Goal: Task Accomplishment & Management: Complete application form

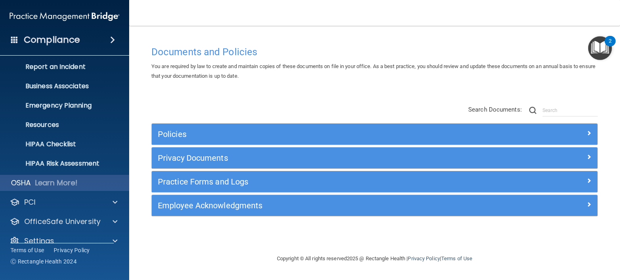
scroll to position [54, 0]
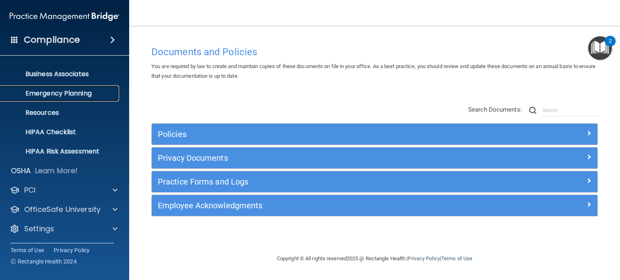
click at [81, 98] on link "Emergency Planning" at bounding box center [55, 94] width 127 height 16
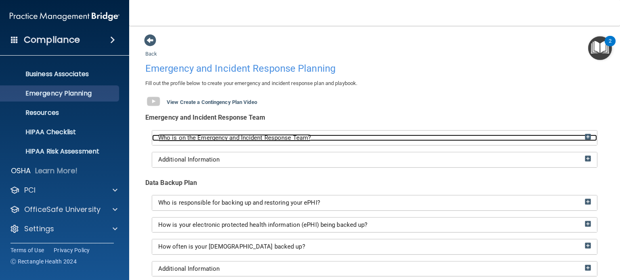
click at [275, 134] on span "Who is on the Emergency and Incident Response Team?" at bounding box center [234, 137] width 153 height 7
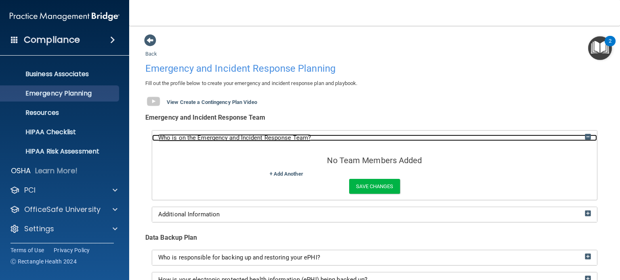
click at [275, 135] on span "Who is on the Emergency and Incident Response Team?" at bounding box center [234, 137] width 153 height 7
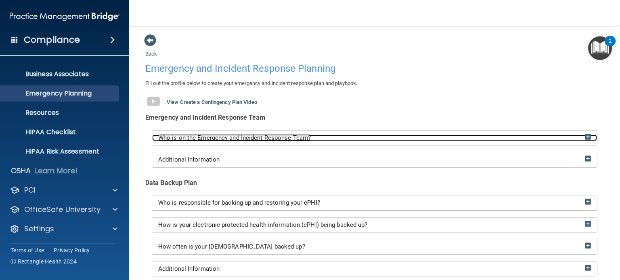
click at [357, 135] on div "Who is on the Emergency and Incident Response Team?" at bounding box center [374, 138] width 445 height 7
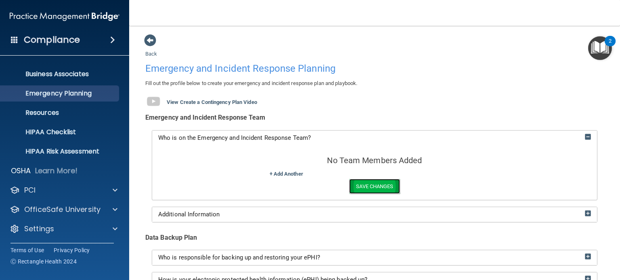
click at [363, 186] on button "Save Changes" at bounding box center [374, 186] width 50 height 15
click at [289, 172] on link "+ Add Another" at bounding box center [286, 174] width 33 height 6
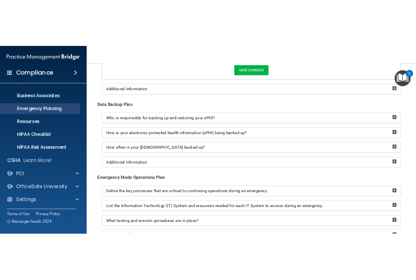
scroll to position [115, 0]
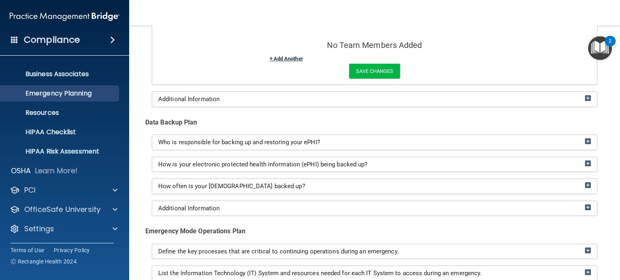
click at [287, 59] on link "+ Add Another" at bounding box center [286, 59] width 33 height 6
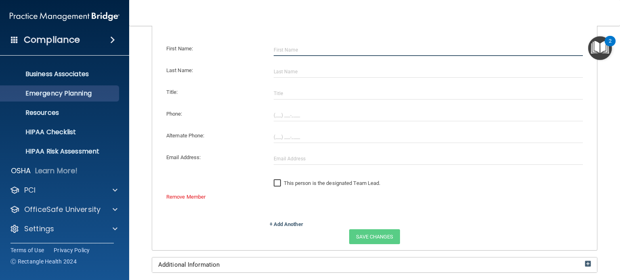
click at [282, 49] on input "text" at bounding box center [428, 50] width 309 height 12
type input "[PERSON_NAME]"
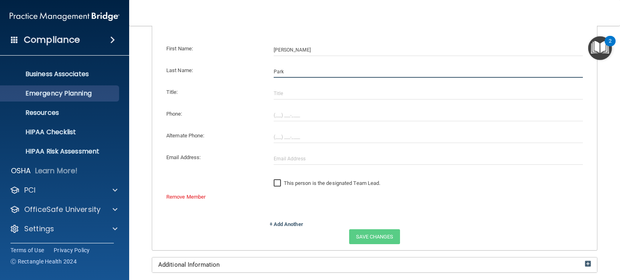
type input "Park"
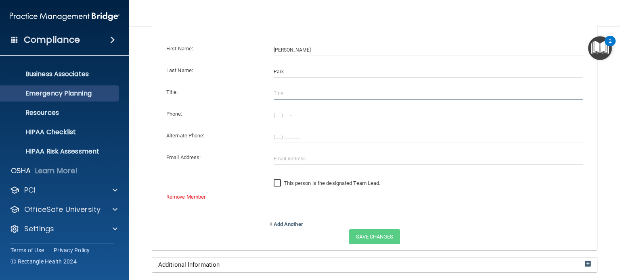
type input "O"
type input "Doctor"
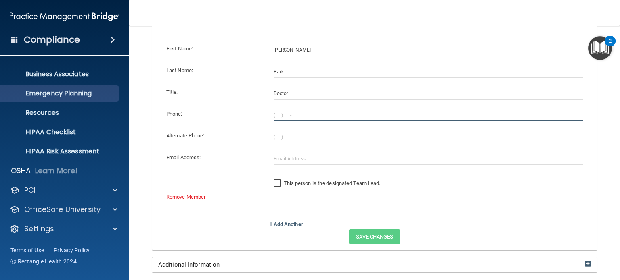
type input "(___) ___-____"
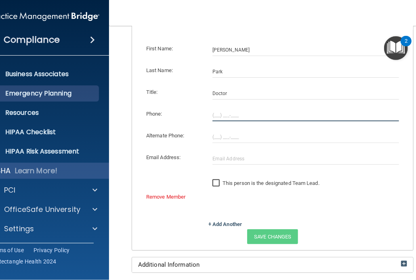
type input "(___) ___-____"
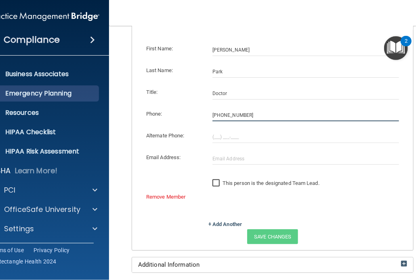
type input "[PHONE_NUMBER]"
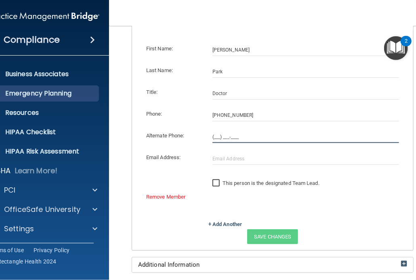
click at [212, 134] on input "(___) ___-____" at bounding box center [305, 137] width 186 height 12
type input "[PHONE_NUMBER]"
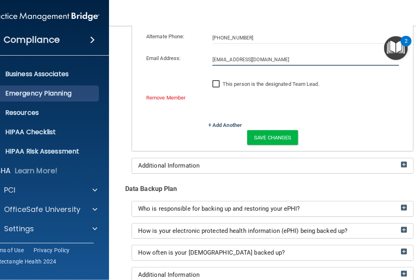
scroll to position [218, 0]
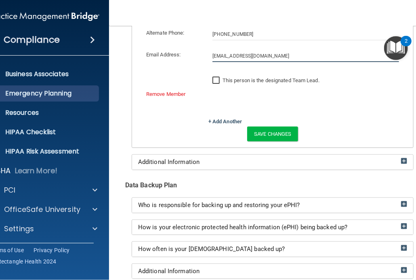
type input "[EMAIL_ADDRESS][DOMAIN_NAME]"
click at [215, 80] on input "This person is the designated Team Lead." at bounding box center [216, 80] width 9 height 6
checkbox input "true"
click at [269, 135] on button "Save Changes" at bounding box center [272, 134] width 50 height 15
click at [342, 143] on div "No Team Members Added First Name: [PERSON_NAME] Last Name: Park Title: Doctor P…" at bounding box center [272, 37] width 281 height 221
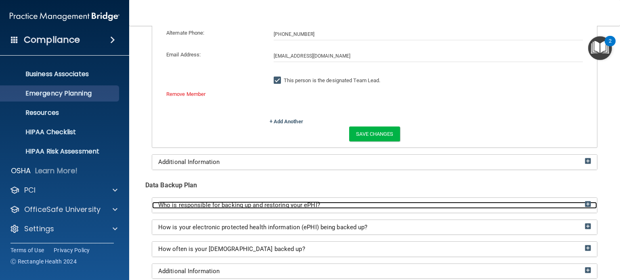
click at [347, 203] on div "Who is responsible for backing up and restoring your ePHI?" at bounding box center [374, 205] width 445 height 7
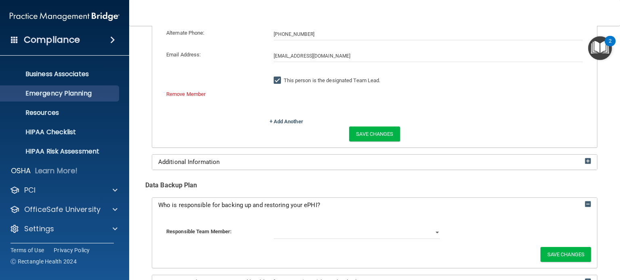
click at [415, 188] on div "Data Backup Plan" at bounding box center [374, 186] width 458 height 12
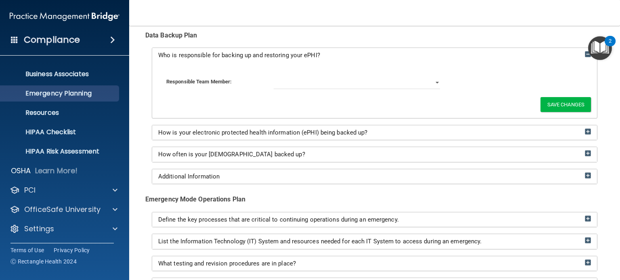
scroll to position [357, 0]
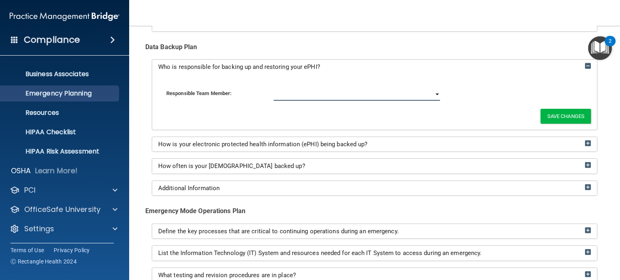
click at [411, 94] on select "[PERSON_NAME]" at bounding box center [357, 95] width 167 height 12
click at [412, 95] on select "[PERSON_NAME]" at bounding box center [357, 95] width 167 height 12
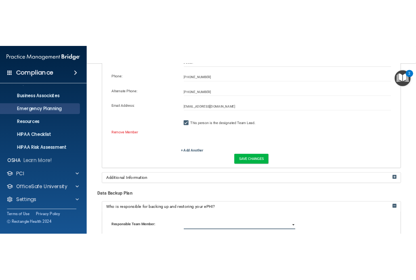
scroll to position [187, 0]
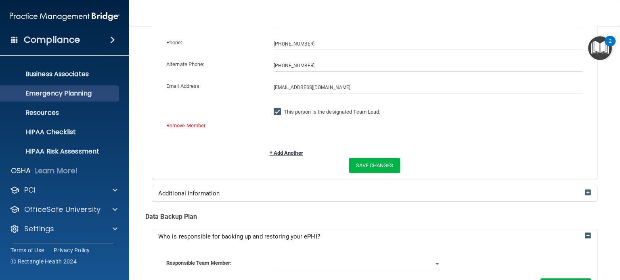
click at [279, 155] on link "+ Add Another" at bounding box center [286, 153] width 33 height 6
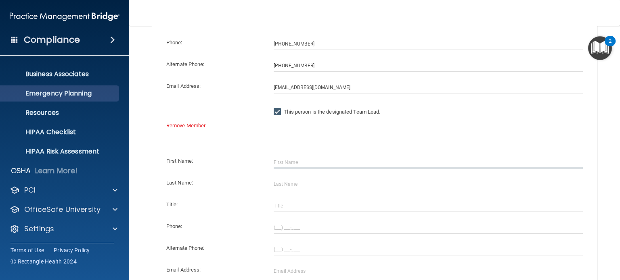
click at [320, 164] on input "text" at bounding box center [428, 163] width 309 height 12
type input "Keun"
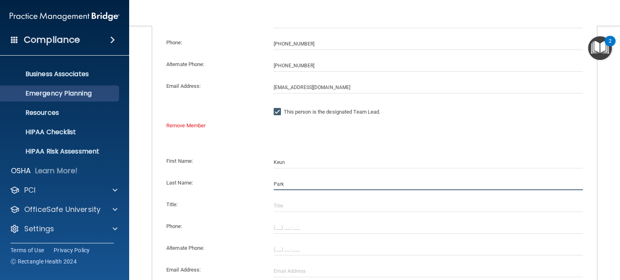
type input "Park"
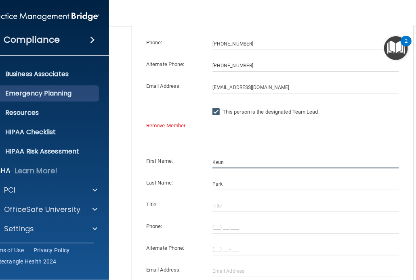
click at [303, 159] on input "Keun" at bounding box center [305, 163] width 186 height 12
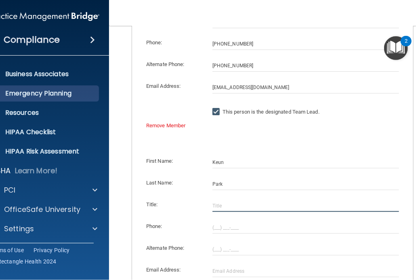
click at [221, 204] on input "text" at bounding box center [305, 206] width 186 height 12
click at [221, 204] on input "H" at bounding box center [305, 206] width 186 height 12
type input "Head of Security"
click at [301, 203] on input "Head of Security" at bounding box center [305, 206] width 186 height 12
click at [209, 228] on div at bounding box center [305, 228] width 198 height 12
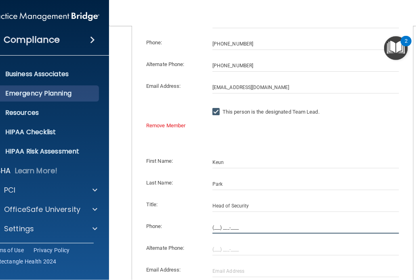
click at [213, 227] on input "(___) ___-____" at bounding box center [305, 228] width 186 height 12
type input "[PHONE_NUMBER]"
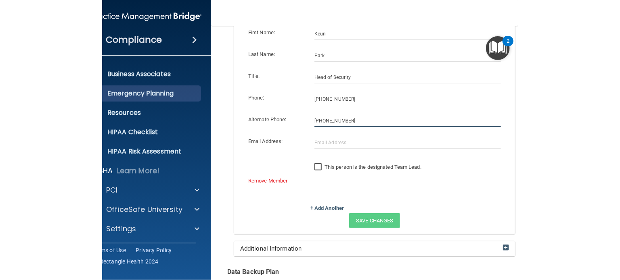
scroll to position [316, 0]
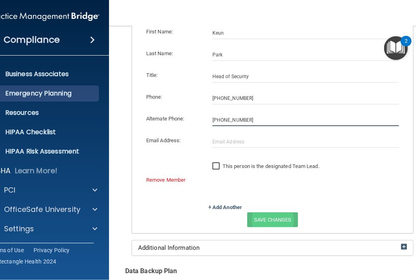
type input "[PHONE_NUMBER]"
click at [212, 165] on input "This person is the designated Team Lead." at bounding box center [216, 166] width 9 height 6
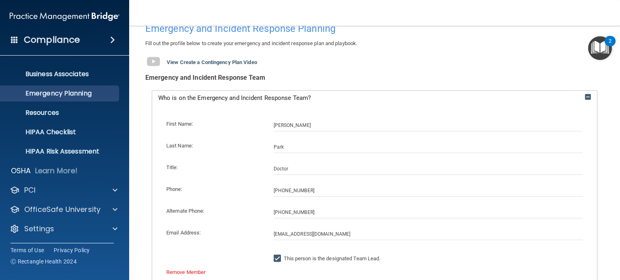
scroll to position [263, 0]
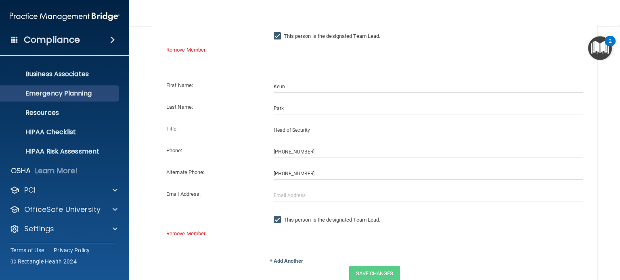
click at [274, 221] on input "This person is the designated Team Lead." at bounding box center [278, 220] width 9 height 6
checkbox input "false"
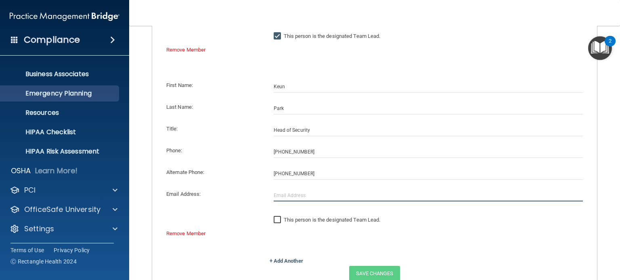
drag, startPoint x: 302, startPoint y: 196, endPoint x: 304, endPoint y: 200, distance: 4.2
click at [304, 200] on input "text" at bounding box center [428, 196] width 309 height 12
click at [345, 190] on input "text" at bounding box center [428, 196] width 309 height 12
type input "[EMAIL_ADDRESS][DOMAIN_NAME]"
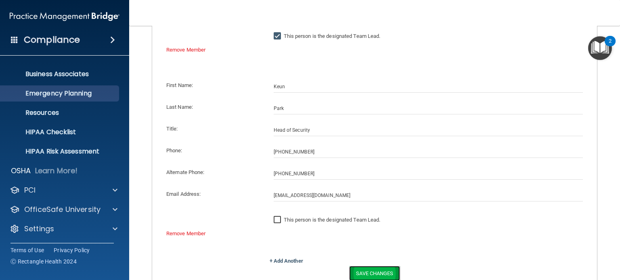
click at [362, 271] on button "Save Changes" at bounding box center [374, 273] width 50 height 15
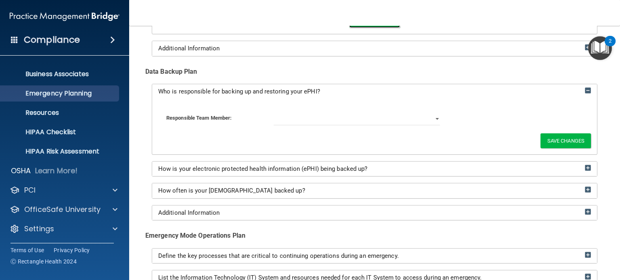
scroll to position [520, 0]
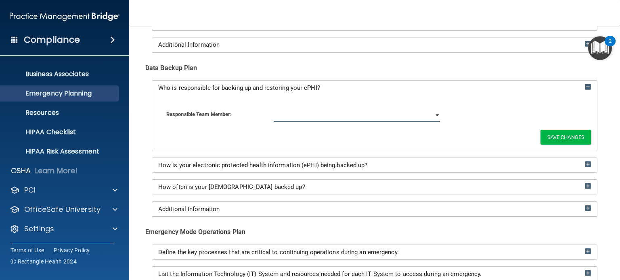
click at [348, 114] on select "[PERSON_NAME] [PERSON_NAME]" at bounding box center [357, 116] width 167 height 12
select select "1"
click at [274, 110] on select "[PERSON_NAME] [PERSON_NAME]" at bounding box center [357, 116] width 167 height 12
click at [415, 138] on button "Save Changes" at bounding box center [565, 137] width 50 height 15
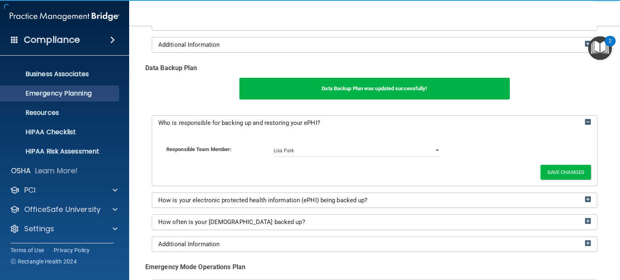
click at [415, 163] on div "Responsible Team Member: [PERSON_NAME] [PERSON_NAME]" at bounding box center [374, 151] width 432 height 28
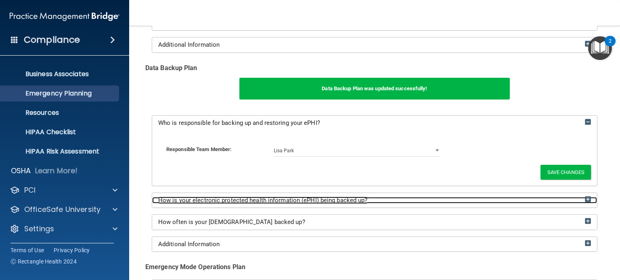
click at [331, 198] on span "How is your electronic protected health information (ePHI) being backed up?" at bounding box center [262, 200] width 209 height 7
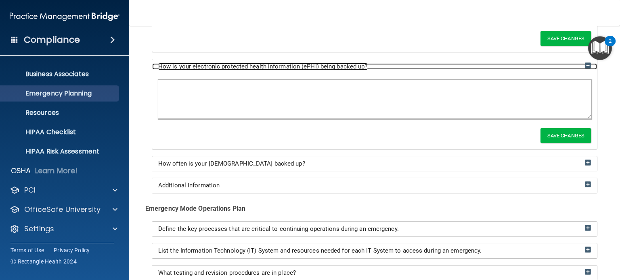
scroll to position [632, 0]
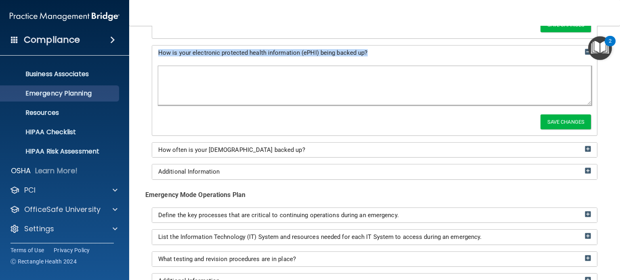
drag, startPoint x: 374, startPoint y: 48, endPoint x: 142, endPoint y: 51, distance: 232.0
copy span "How is your electronic protected health information (ePHI) being backed up?"
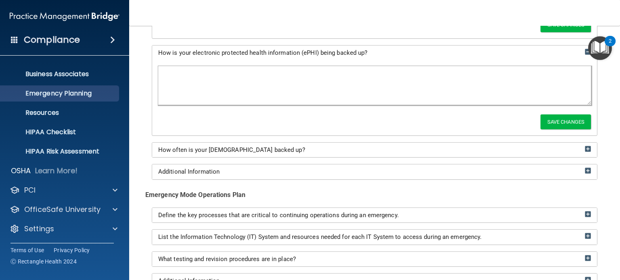
click at [415, 208] on div "Define the key processes that are critical to continuing operations during an e…" at bounding box center [374, 216] width 445 height 16
drag, startPoint x: 273, startPoint y: 155, endPoint x: 157, endPoint y: 156, distance: 116.2
click at [157, 156] on div "How often is your [DEMOGRAPHIC_DATA] backed up?" at bounding box center [374, 150] width 445 height 15
copy span "How often is your [DEMOGRAPHIC_DATA] backed up?"
click at [415, 95] on textarea at bounding box center [374, 85] width 432 height 39
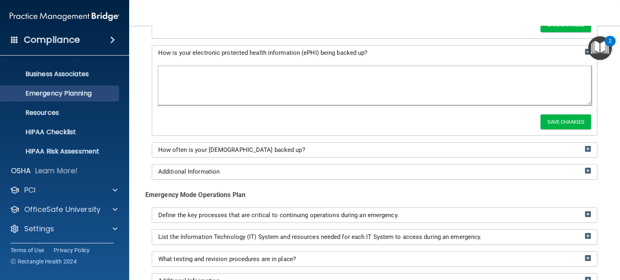
paste textarea "This PHI in backed up on our server that is stored in our office. New files sav…"
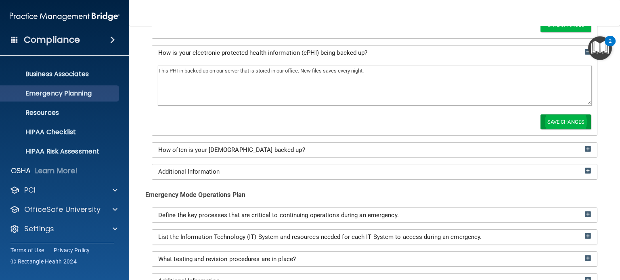
type textarea "This PHI in backed up on our server that is stored in our office. New files sav…"
click at [415, 121] on button "Save Changes" at bounding box center [565, 122] width 50 height 15
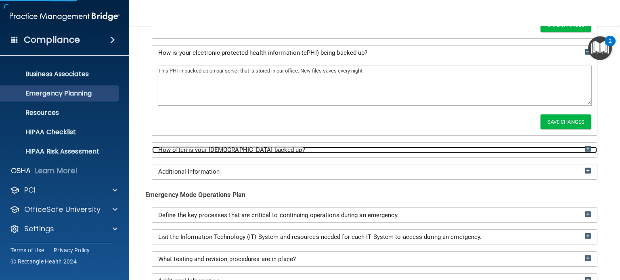
click at [282, 150] on div "How often is your [DEMOGRAPHIC_DATA] backed up?" at bounding box center [374, 150] width 445 height 7
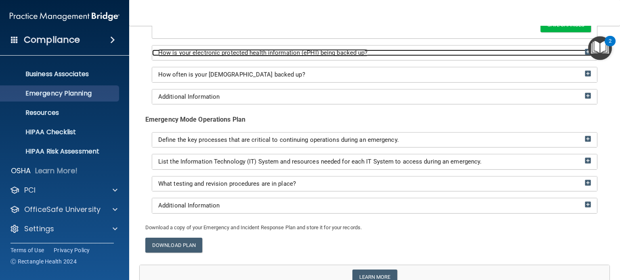
click at [415, 52] on div "How is your electronic protected health information (ePHI) being backed up?" at bounding box center [374, 53] width 445 height 7
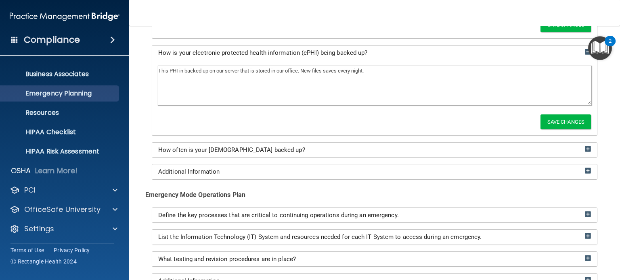
click at [306, 68] on textarea "This PHI in backed up on our server that is stored in our office. New files sav…" at bounding box center [374, 85] width 432 height 39
click at [232, 153] on div "How often is your [DEMOGRAPHIC_DATA] backed up?" at bounding box center [374, 150] width 445 height 15
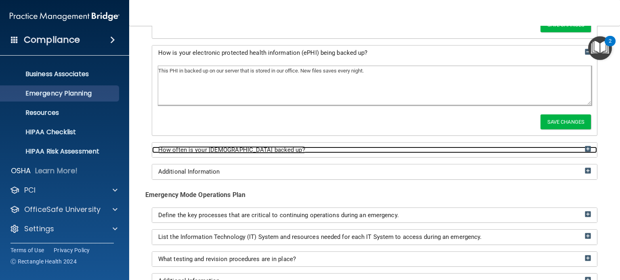
click at [228, 148] on span "How often is your [DEMOGRAPHIC_DATA] backed up?" at bounding box center [231, 149] width 147 height 7
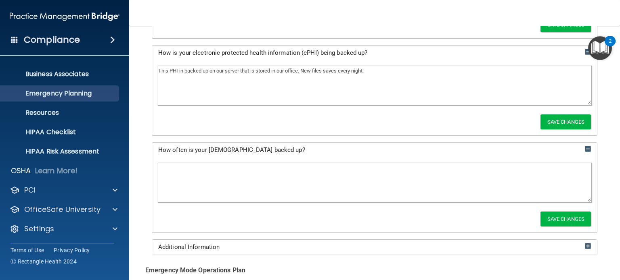
click at [226, 174] on textarea at bounding box center [374, 182] width 432 height 39
paste textarea "This PHI in backed up on our server that is stored in our office. New files sav…"
type textarea "This PHI in backed up on our server that is stored in our office. New files sav…"
click at [364, 229] on div "This PHI in backed up on our server that is stored in our office. New files sav…" at bounding box center [374, 194] width 445 height 75
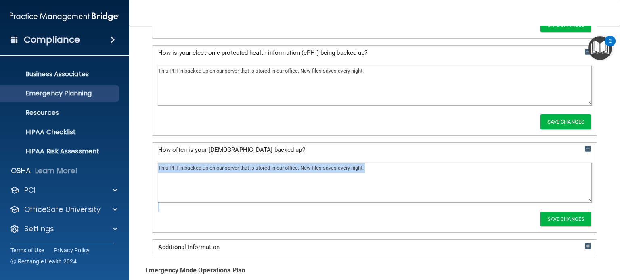
click at [364, 229] on div "This PHI in backed up on our server that is stored in our office. New files sav…" at bounding box center [374, 194] width 445 height 75
click at [415, 182] on textarea "This PHI in backed up on our server that is stored in our office. New files sav…" at bounding box center [374, 182] width 432 height 39
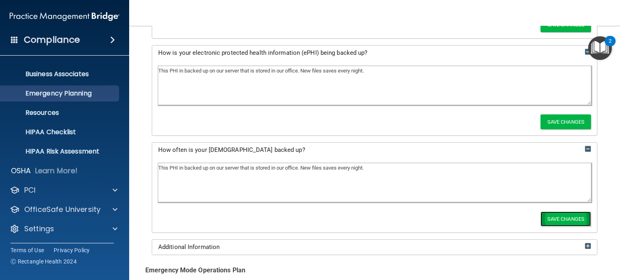
click at [415, 216] on button "Save Changes" at bounding box center [565, 219] width 50 height 15
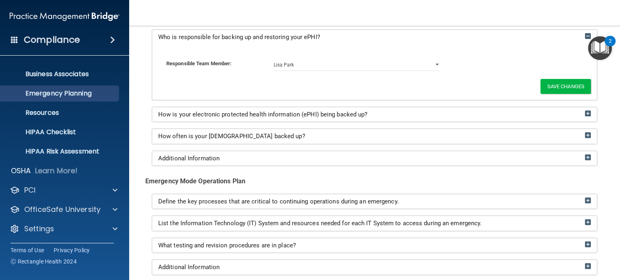
scroll to position [572, 0]
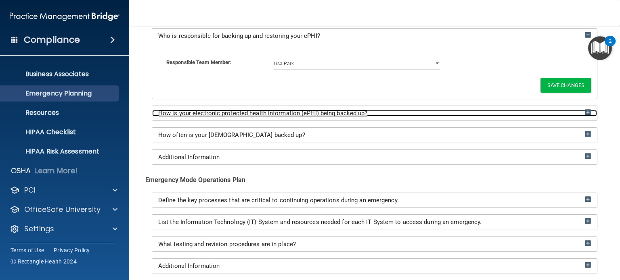
click at [293, 115] on span "How is your electronic protected health information (ePHI) being backed up?" at bounding box center [262, 113] width 209 height 7
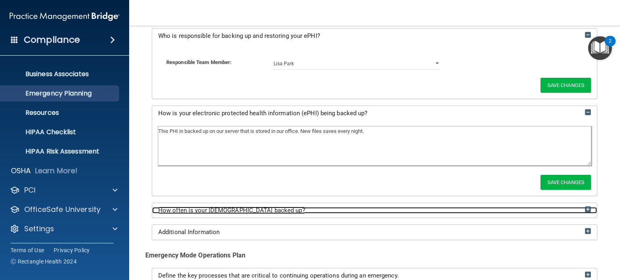
click at [334, 213] on div "How often is your [DEMOGRAPHIC_DATA] backed up?" at bounding box center [374, 210] width 445 height 7
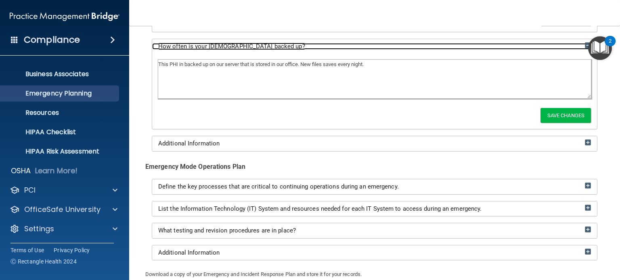
scroll to position [741, 0]
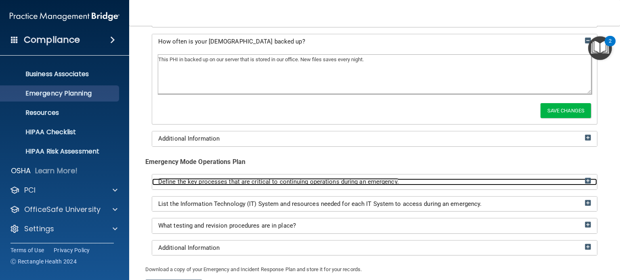
click at [375, 182] on span "Define the key processes that are critical to continuing operations during an e…" at bounding box center [278, 181] width 240 height 7
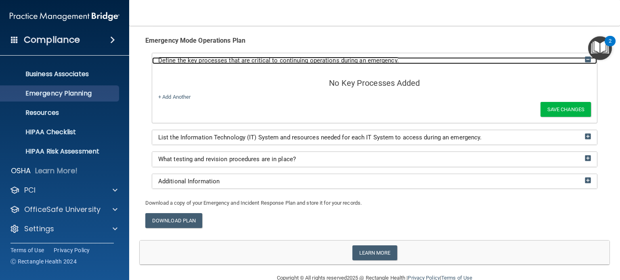
scroll to position [877, 0]
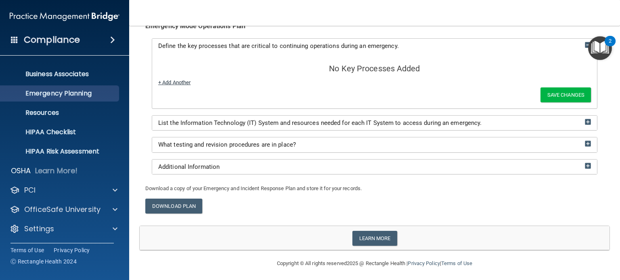
click at [183, 83] on link "+ Add Another" at bounding box center [174, 82] width 32 height 6
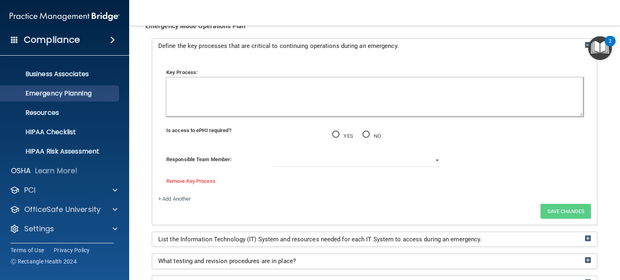
click at [297, 104] on textarea at bounding box center [374, 96] width 416 height 39
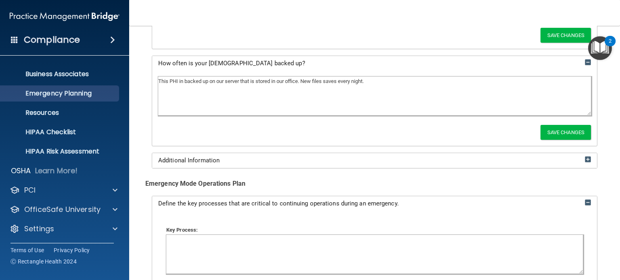
scroll to position [713, 0]
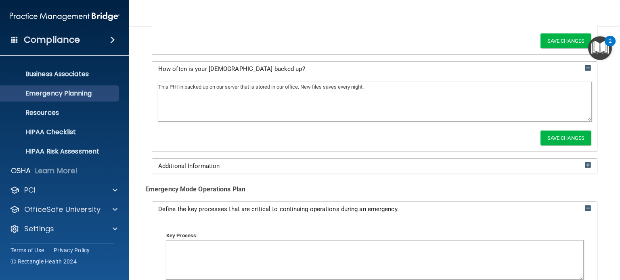
drag, startPoint x: 418, startPoint y: 50, endPoint x: 183, endPoint y: 34, distance: 235.7
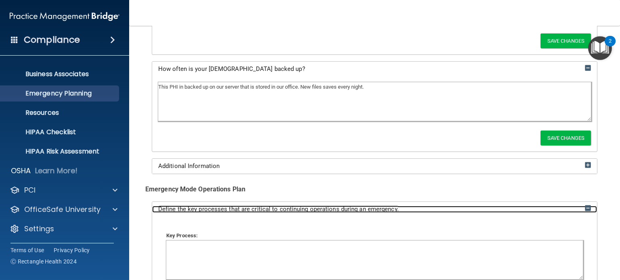
click at [185, 206] on span "Define the key processes that are critical to continuing operations during an e…" at bounding box center [278, 209] width 240 height 7
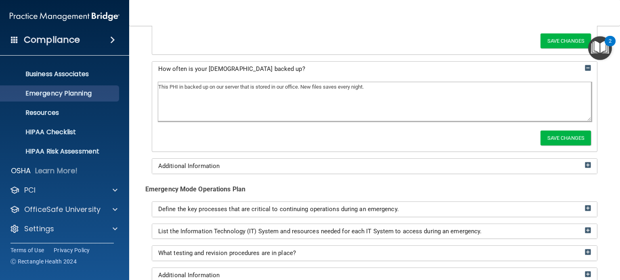
click at [355, 187] on div "Emergency Mode Operations Plan" at bounding box center [374, 190] width 458 height 12
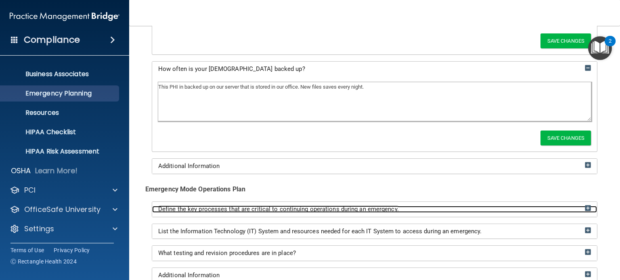
click at [269, 206] on span "Define the key processes that are critical to continuing operations during an e…" at bounding box center [278, 209] width 240 height 7
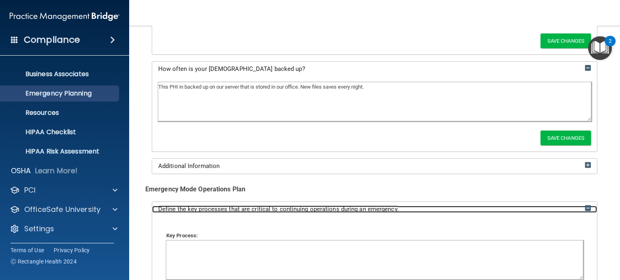
click at [157, 210] on div "Define the key processes that are critical to continuing operations during an e…" at bounding box center [374, 209] width 445 height 7
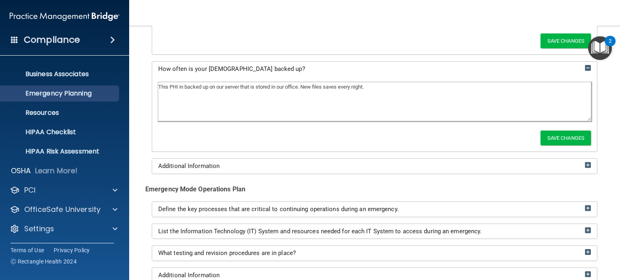
click at [215, 221] on div "Define the key processes that are critical to continuing operations during an e…" at bounding box center [374, 242] width 458 height 81
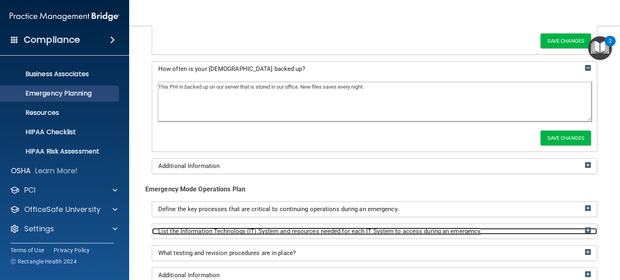
click at [211, 230] on span "List the Information Technology (IT) System and resources needed for each IT Sy…" at bounding box center [319, 231] width 323 height 7
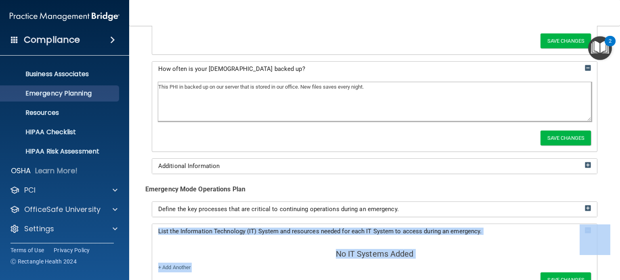
drag, startPoint x: 612, startPoint y: 200, endPoint x: 605, endPoint y: 226, distance: 27.3
click at [25, 8] on div "Compliance HIPAA Documents and Policies Report an Incident Business Associates …" at bounding box center [310, 140] width 620 height 280
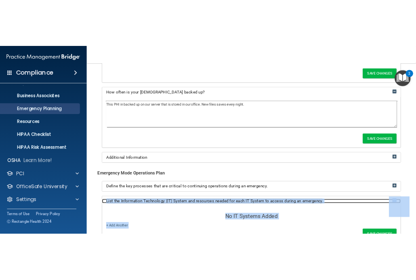
scroll to position [712, 0]
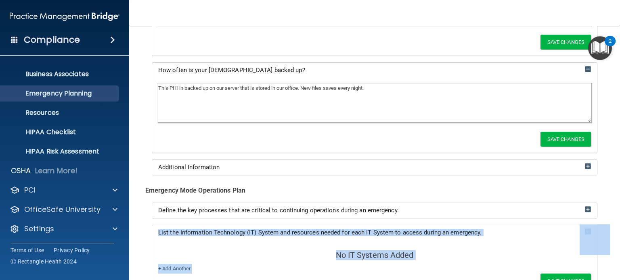
click at [415, 247] on div "No IT Systems Added + Add Another Save Changes" at bounding box center [374, 267] width 445 height 55
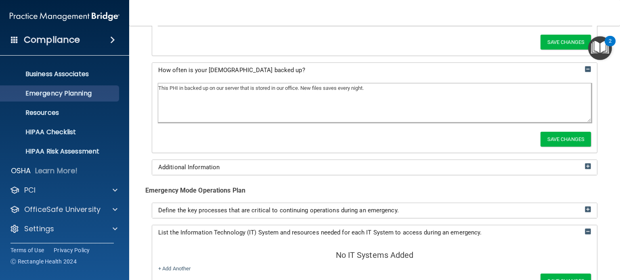
drag, startPoint x: 481, startPoint y: 226, endPoint x: 448, endPoint y: 221, distance: 33.3
click at [415, 221] on div "Define the key processes that are critical to continuing operations during an e…" at bounding box center [374, 271] width 458 height 136
click at [177, 238] on div "List the Information Technology (IT) System and resources needed for each IT Sy…" at bounding box center [374, 233] width 445 height 15
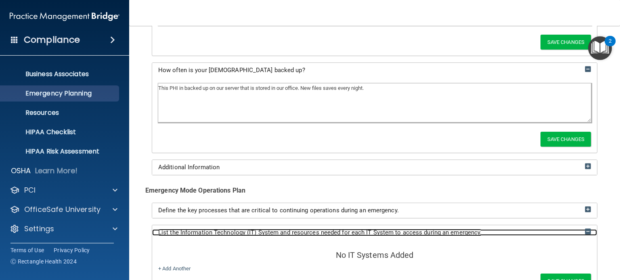
click at [236, 229] on span "List the Information Technology (IT) System and resources needed for each IT Sy…" at bounding box center [319, 232] width 323 height 7
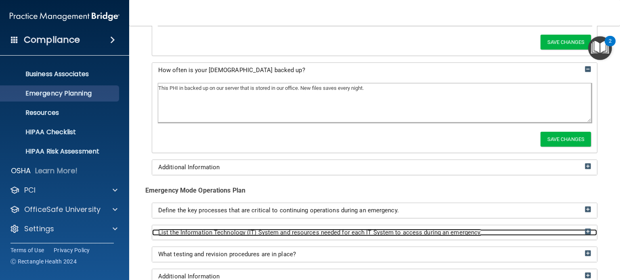
drag, startPoint x: 511, startPoint y: 233, endPoint x: 274, endPoint y: 227, distance: 236.9
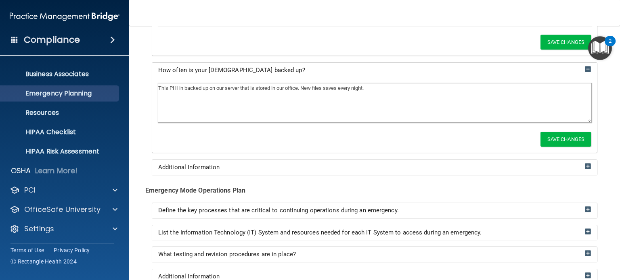
drag, startPoint x: 274, startPoint y: 227, endPoint x: 233, endPoint y: 218, distance: 42.6
click at [233, 218] on div "Define the key processes that are critical to continuing operations during an e…" at bounding box center [374, 243] width 458 height 81
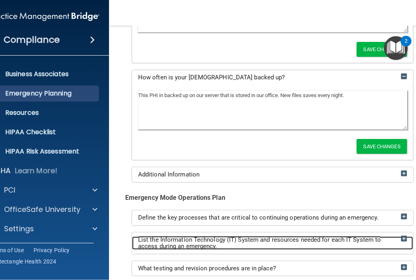
scroll to position [720, 0]
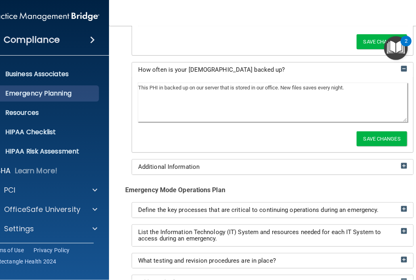
click at [168, 35] on div "This PHI in backed up on our server that is stored in our office. New files sav…" at bounding box center [272, 17] width 281 height 75
